Goal: Task Accomplishment & Management: Manage account settings

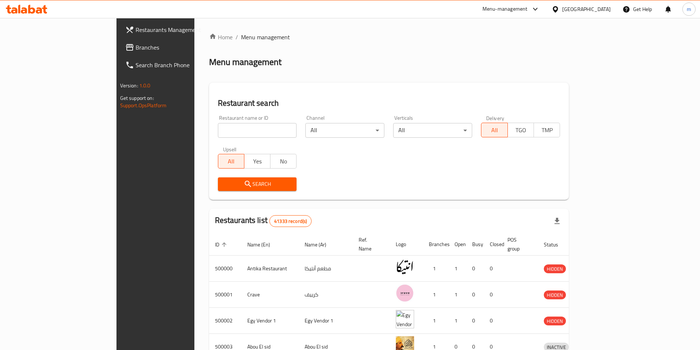
click at [601, 13] on div "[GEOGRAPHIC_DATA]" at bounding box center [586, 9] width 49 height 8
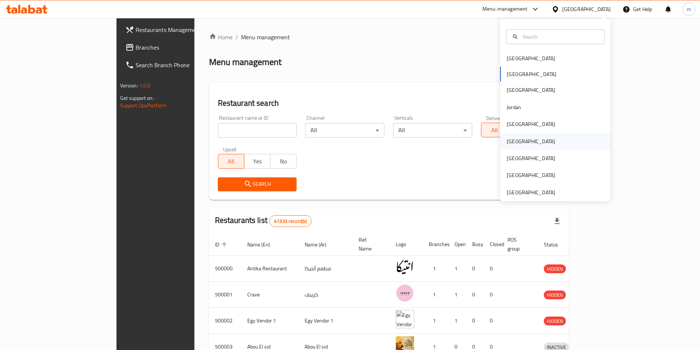
click at [532, 144] on div "[GEOGRAPHIC_DATA]" at bounding box center [555, 141] width 110 height 17
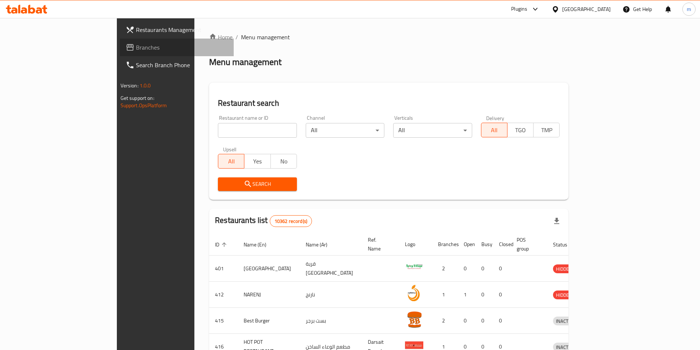
click at [136, 49] on span "Branches" at bounding box center [182, 47] width 92 height 9
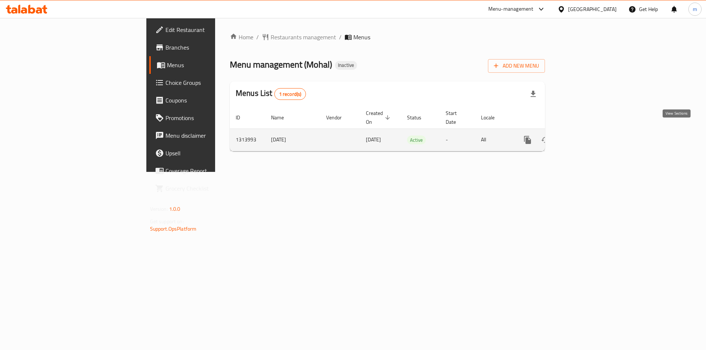
click at [585, 136] on icon "enhanced table" at bounding box center [580, 140] width 9 height 9
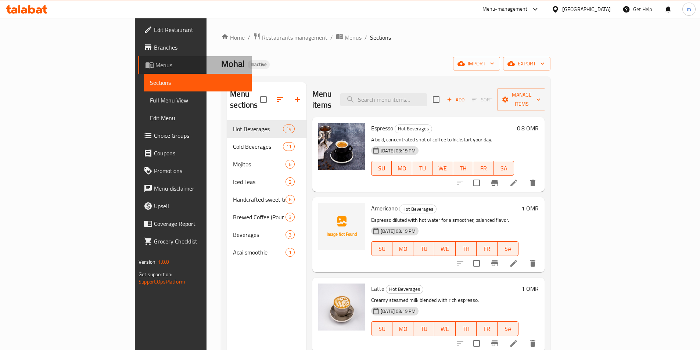
click at [155, 62] on span "Menus" at bounding box center [200, 65] width 90 height 9
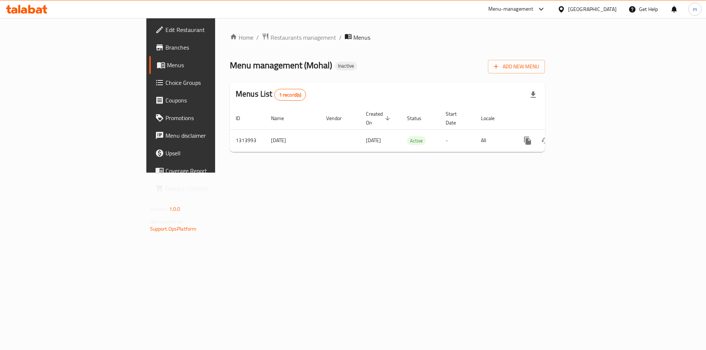
click at [165, 51] on span "Branches" at bounding box center [211, 47] width 93 height 9
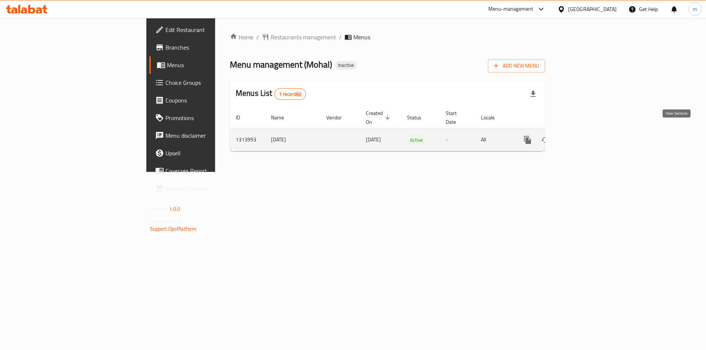
click at [585, 136] on icon "enhanced table" at bounding box center [580, 140] width 9 height 9
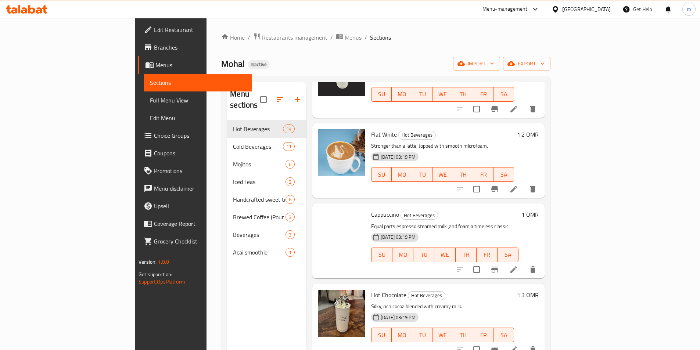
scroll to position [314, 0]
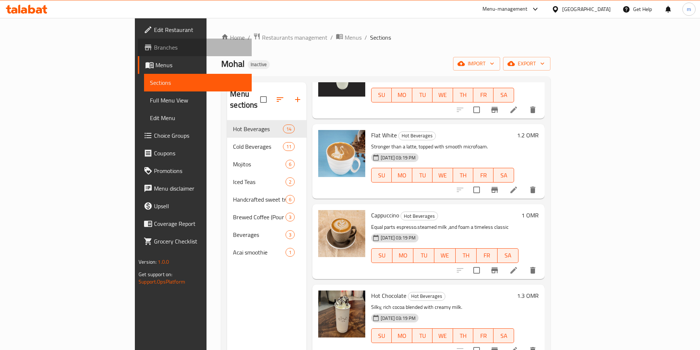
click at [154, 49] on span "Branches" at bounding box center [200, 47] width 92 height 9
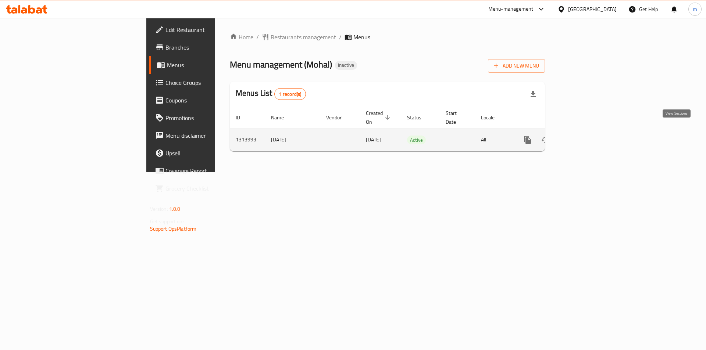
click at [585, 136] on icon "enhanced table" at bounding box center [580, 140] width 9 height 9
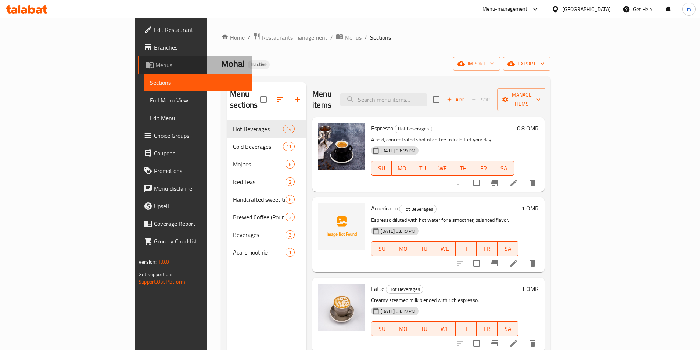
click at [155, 65] on span "Menus" at bounding box center [200, 65] width 90 height 9
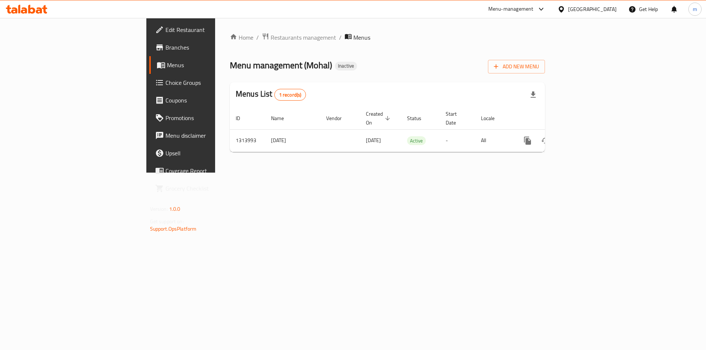
click at [165, 26] on span "Edit Restaurant" at bounding box center [211, 29] width 93 height 9
click at [539, 62] on span "Add New Menu" at bounding box center [516, 65] width 45 height 9
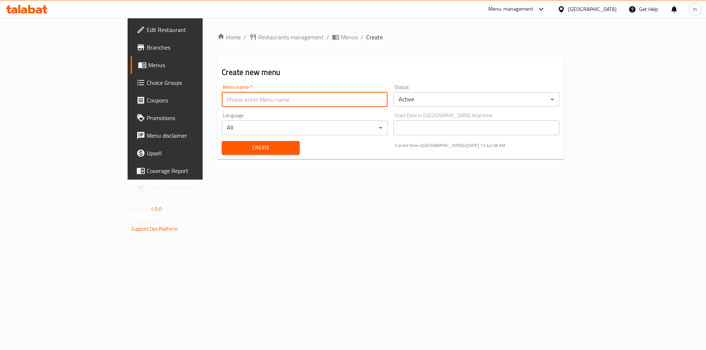
click at [228, 103] on input "text" at bounding box center [305, 99] width 166 height 15
type input "[DATE]"
click at [255, 151] on span "Create" at bounding box center [260, 147] width 66 height 9
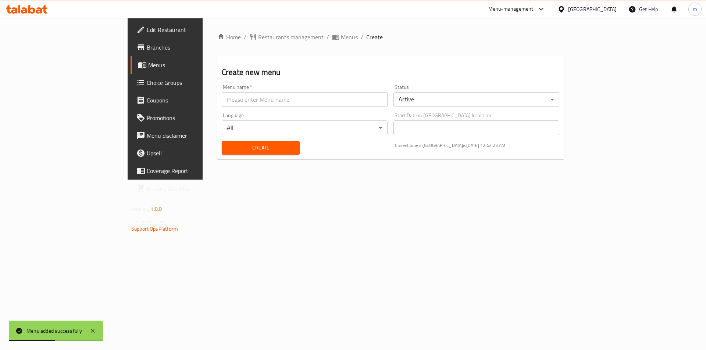
click at [551, 180] on div "Home / Restaurants management / Menus / Create Create new menu Menu name   * Me…" at bounding box center [390, 99] width 376 height 162
click at [148, 64] on span "Menus" at bounding box center [194, 65] width 92 height 9
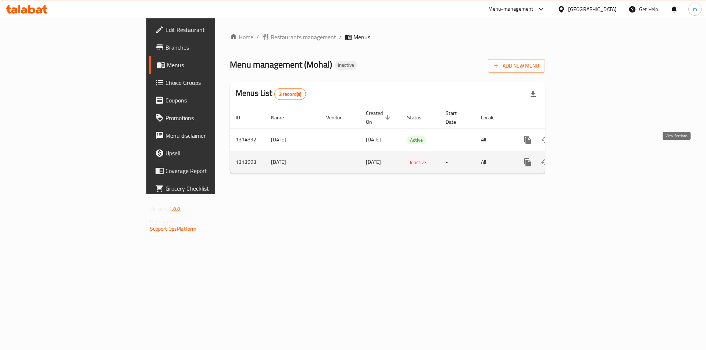
click at [584, 159] on icon "enhanced table" at bounding box center [580, 162] width 7 height 7
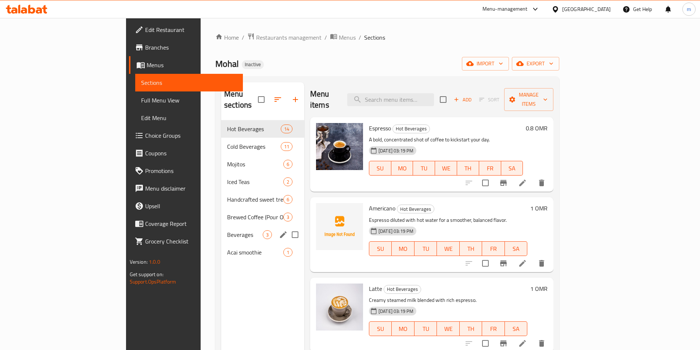
click at [221, 226] on div "Beverages 3" at bounding box center [262, 235] width 83 height 18
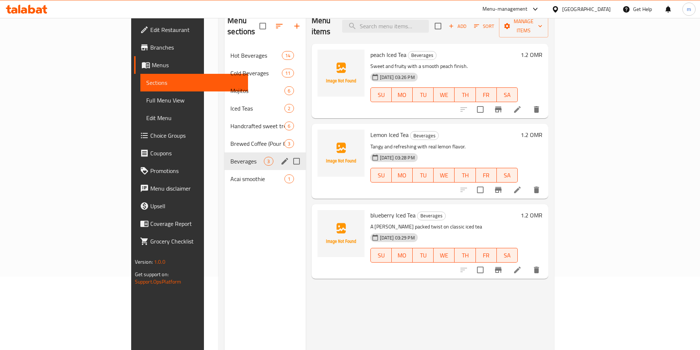
scroll to position [37, 0]
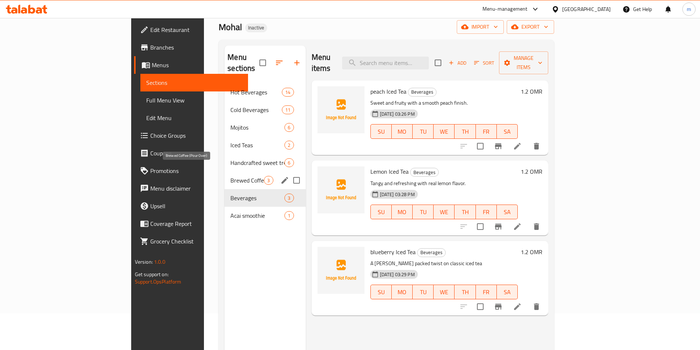
click at [230, 176] on span "Brewed Coffee (Pour Over)" at bounding box center [246, 180] width 33 height 9
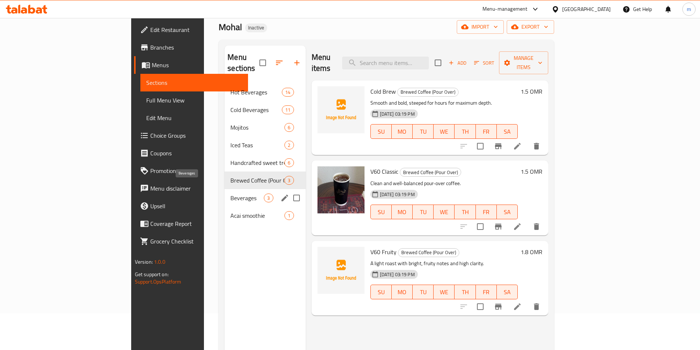
click at [230, 194] on span "Beverages" at bounding box center [246, 198] width 33 height 9
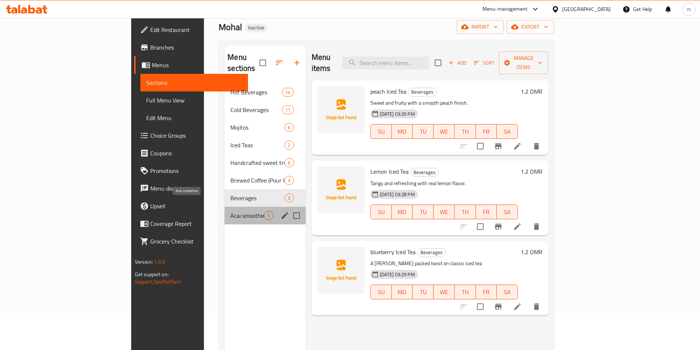
click at [230, 211] on span "Acai smoothie" at bounding box center [246, 215] width 33 height 9
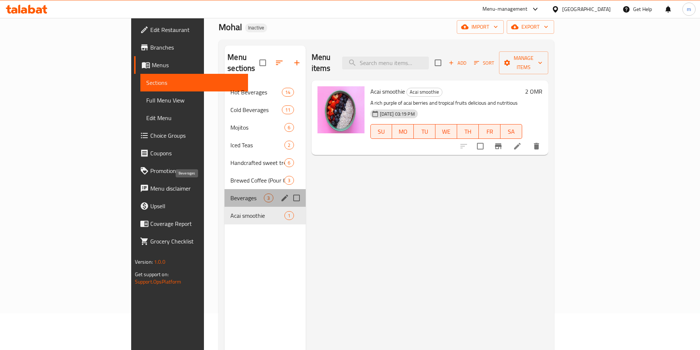
click at [230, 194] on span "Beverages" at bounding box center [246, 198] width 33 height 9
